Goal: Contribute content: Contribute content

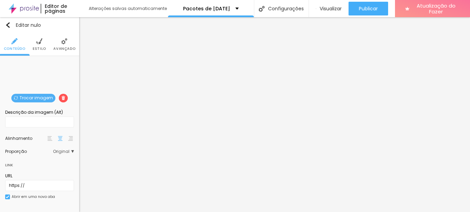
click at [23, 98] on font "Trocar imagem" at bounding box center [36, 98] width 33 height 6
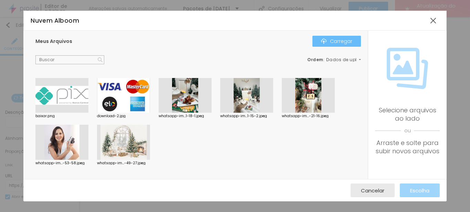
click at [328, 43] on div "Carregar" at bounding box center [336, 42] width 31 height 6
click at [326, 41] on img "button" at bounding box center [324, 42] width 6 height 6
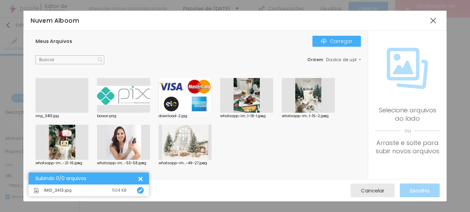
click at [69, 113] on div at bounding box center [61, 113] width 53 height 0
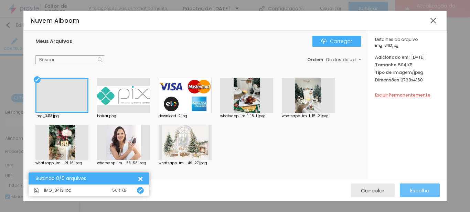
click at [428, 191] on font "Escolha" at bounding box center [419, 190] width 19 height 7
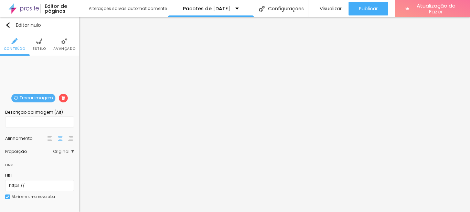
click at [33, 95] on font "Trocar imagem" at bounding box center [36, 98] width 33 height 6
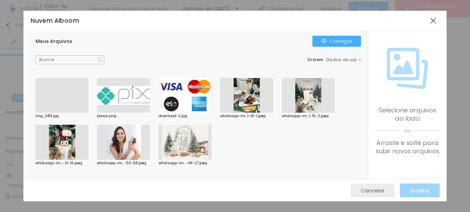
click at [387, 190] on button "Cancelar" at bounding box center [372, 191] width 44 height 14
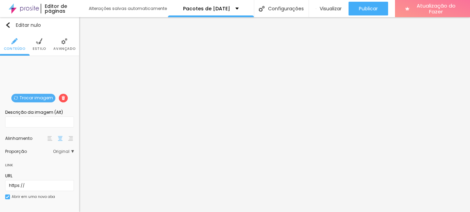
click at [43, 95] on font "Trocar imagem" at bounding box center [36, 98] width 33 height 6
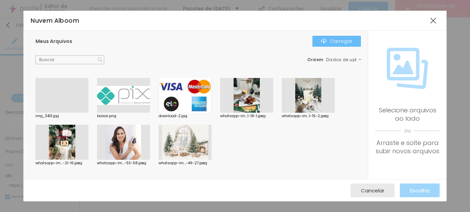
click at [344, 40] on font "Carregar" at bounding box center [341, 41] width 22 height 7
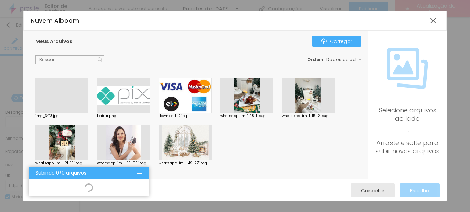
click at [144, 174] on div "Subindo 0/0 arquivos" at bounding box center [89, 173] width 120 height 12
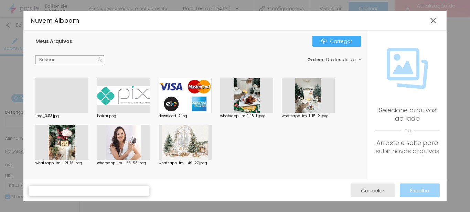
click at [87, 189] on div "Subindo 0/0 arquivos" at bounding box center [89, 188] width 120 height 5
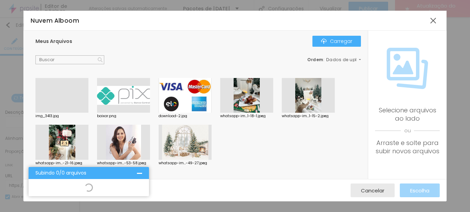
click at [142, 172] on div at bounding box center [139, 173] width 5 height 5
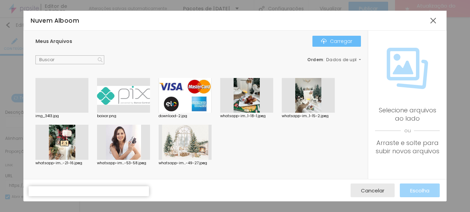
click at [337, 39] on font "Carregar" at bounding box center [341, 41] width 22 height 7
click at [375, 188] on font "Cancelar" at bounding box center [372, 190] width 23 height 7
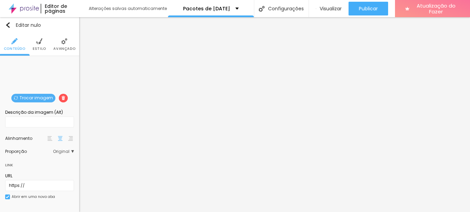
click at [22, 100] on font "Trocar imagem" at bounding box center [36, 98] width 33 height 6
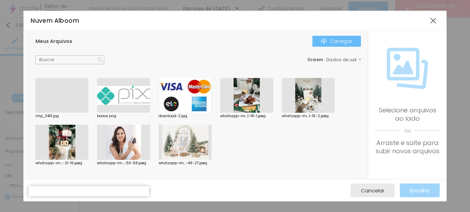
click at [337, 40] on font "Carregar" at bounding box center [341, 41] width 22 height 7
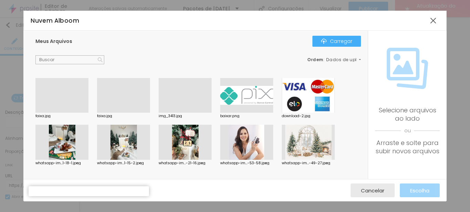
click at [68, 113] on div at bounding box center [61, 113] width 53 height 0
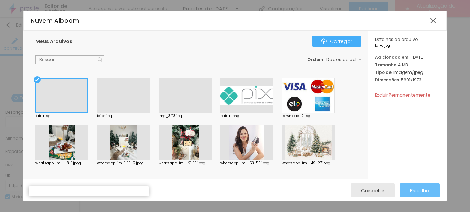
click at [432, 190] on button "Escolha" at bounding box center [420, 191] width 40 height 14
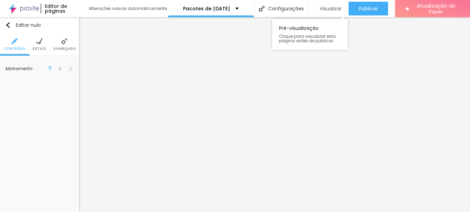
click at [336, 5] on font "Visualizar" at bounding box center [331, 8] width 22 height 7
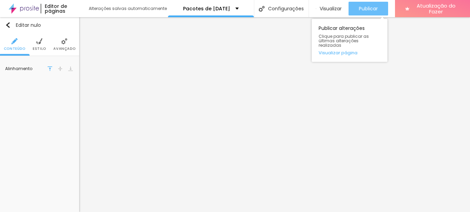
click at [370, 8] on font "Publicar" at bounding box center [368, 8] width 19 height 7
click at [349, 50] on font "Visualizar página" at bounding box center [338, 53] width 39 height 7
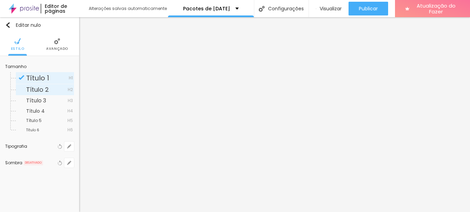
click at [46, 89] on font "Título 2" at bounding box center [37, 89] width 23 height 9
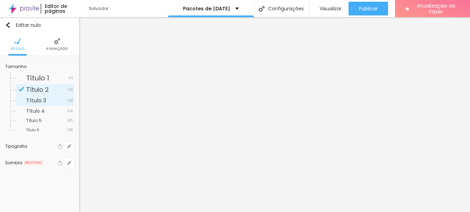
click at [44, 96] on div "Título 3 H3" at bounding box center [45, 101] width 58 height 10
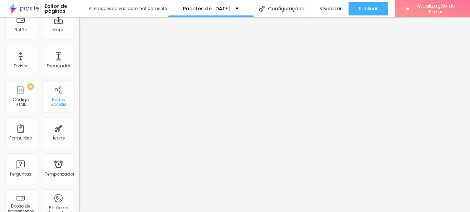
scroll to position [138, 0]
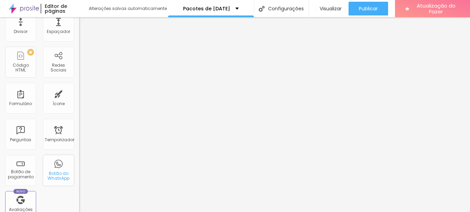
click at [55, 169] on div "Botão do WhatsApp" at bounding box center [58, 170] width 31 height 31
click at [53, 168] on div "Botão do WhatsApp" at bounding box center [58, 170] width 31 height 31
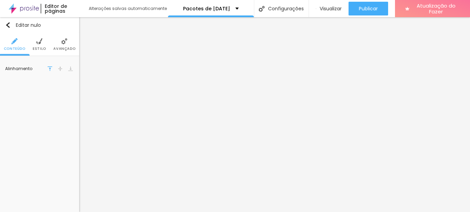
scroll to position [0, 0]
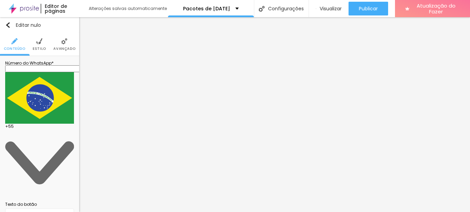
click at [38, 71] on input "text" at bounding box center [46, 68] width 83 height 7
type input "[PHONE_NUMBER]"
drag, startPoint x: 45, startPoint y: 135, endPoint x: 20, endPoint y: 116, distance: 31.4
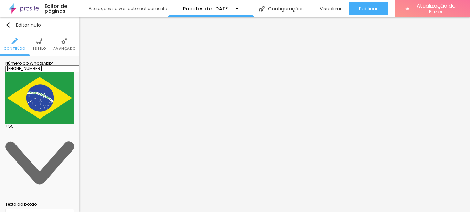
drag, startPoint x: 36, startPoint y: 131, endPoint x: 19, endPoint y: 115, distance: 24.6
type textarea "Olá, Quero agendar meu ensaio de [DATE] !"
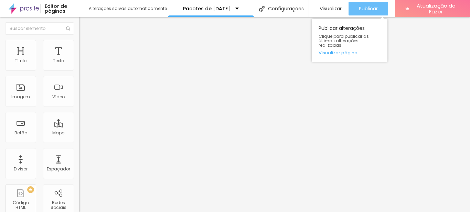
click at [373, 4] on div "Publicar" at bounding box center [368, 9] width 19 height 14
